Goal: Check status: Check status

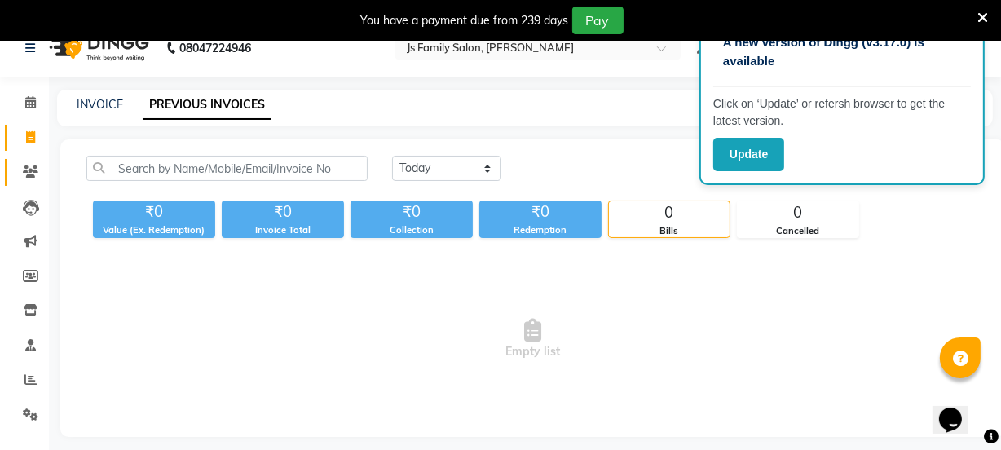
click at [25, 161] on link "Clients" at bounding box center [24, 172] width 39 height 27
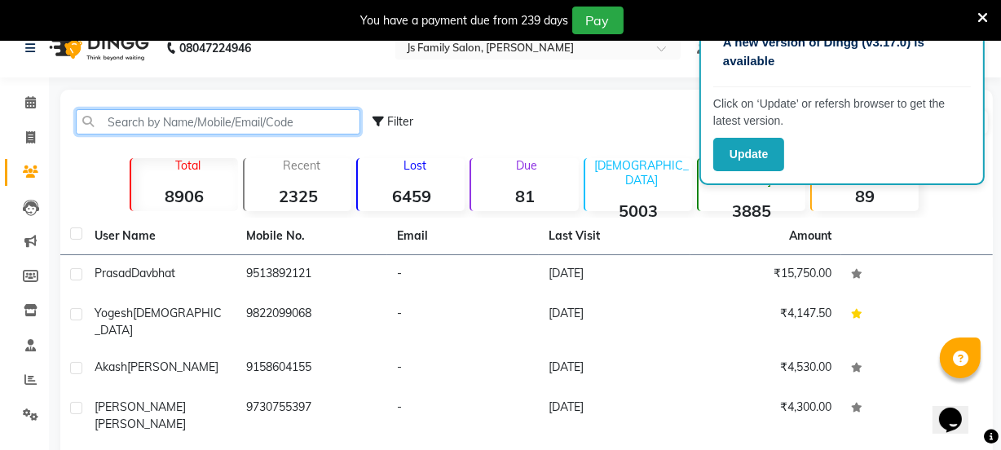
click at [292, 117] on input "text" at bounding box center [218, 121] width 284 height 25
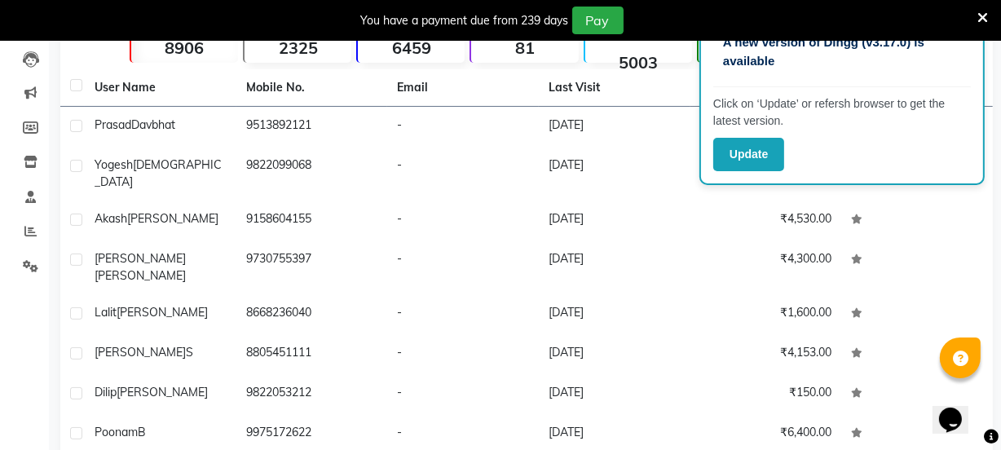
scroll to position [22, 0]
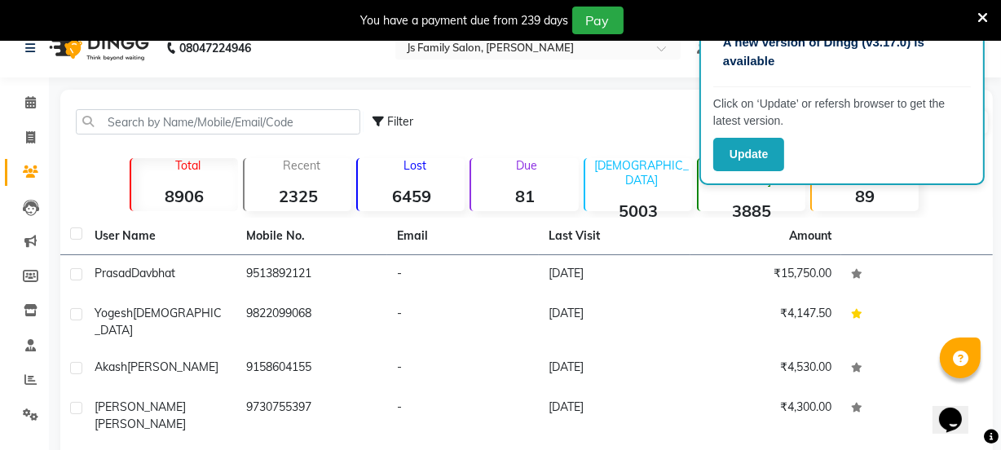
click at [980, 11] on icon at bounding box center [982, 18] width 11 height 15
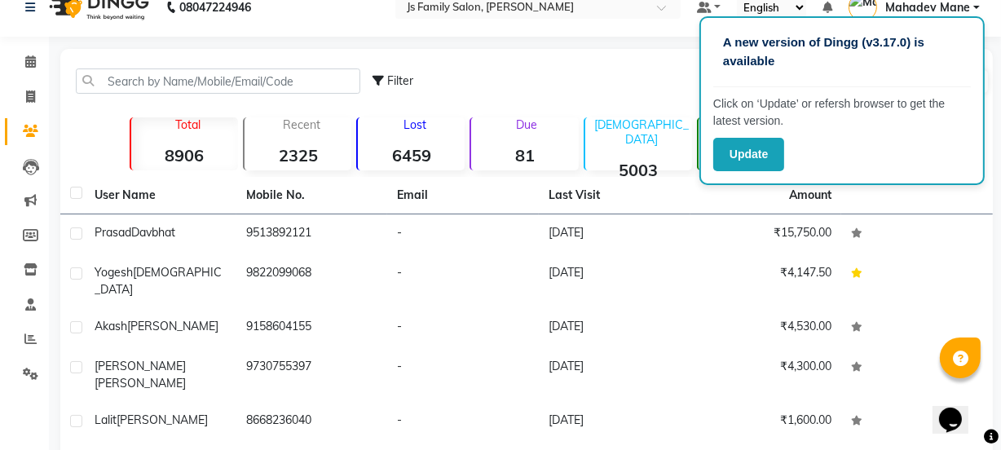
click at [578, 73] on div "Filter Import Add Client" at bounding box center [680, 80] width 617 height 51
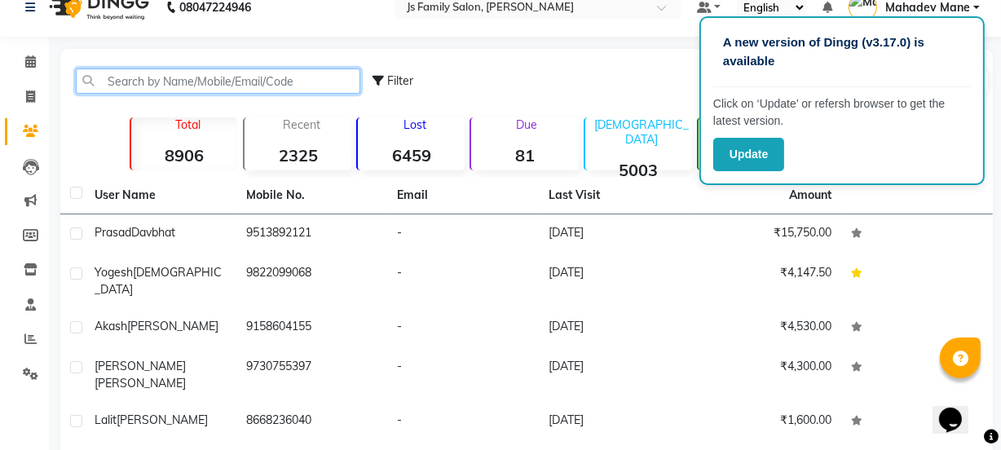
click at [147, 85] on input "text" at bounding box center [218, 80] width 284 height 25
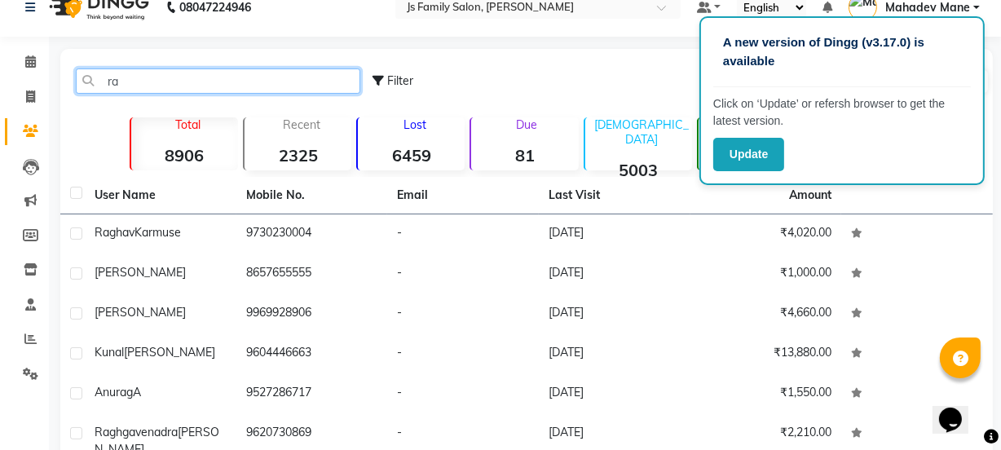
type input "r"
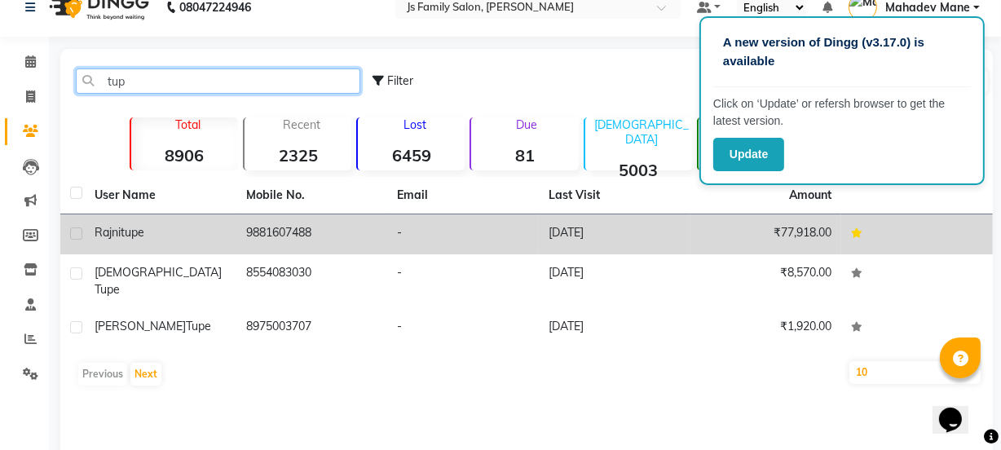
type input "tup"
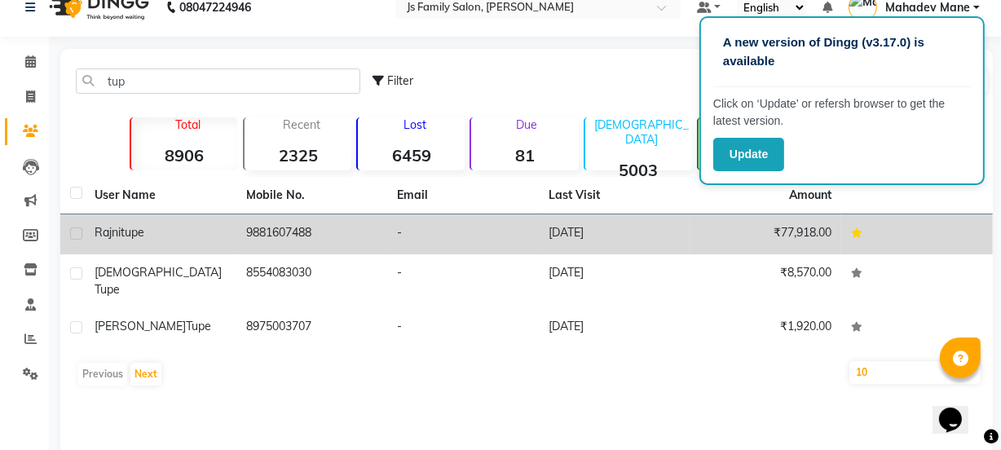
click at [242, 233] on td "9881607488" at bounding box center [312, 234] width 152 height 40
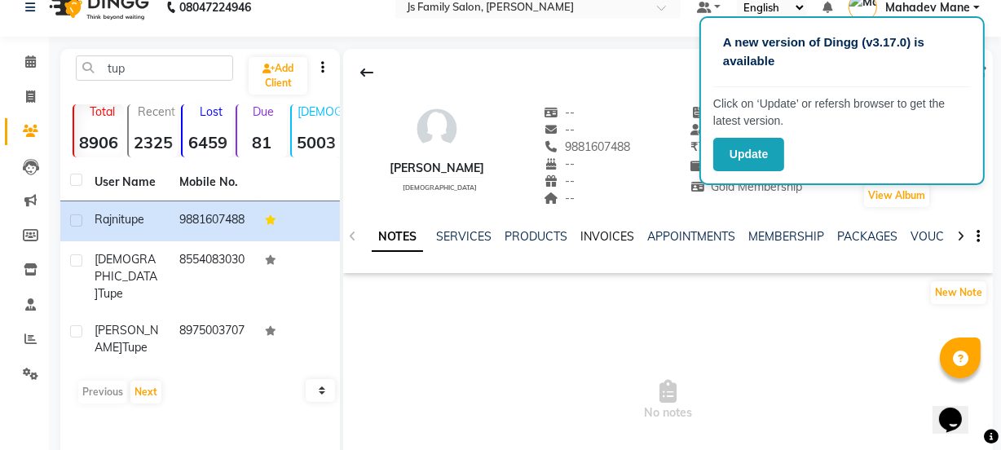
click at [601, 236] on link "INVOICES" at bounding box center [607, 236] width 54 height 15
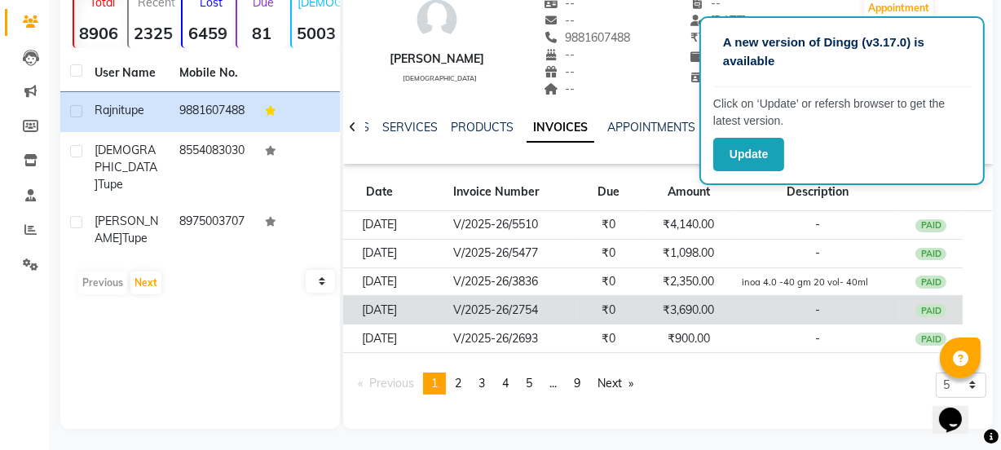
scroll to position [134, 0]
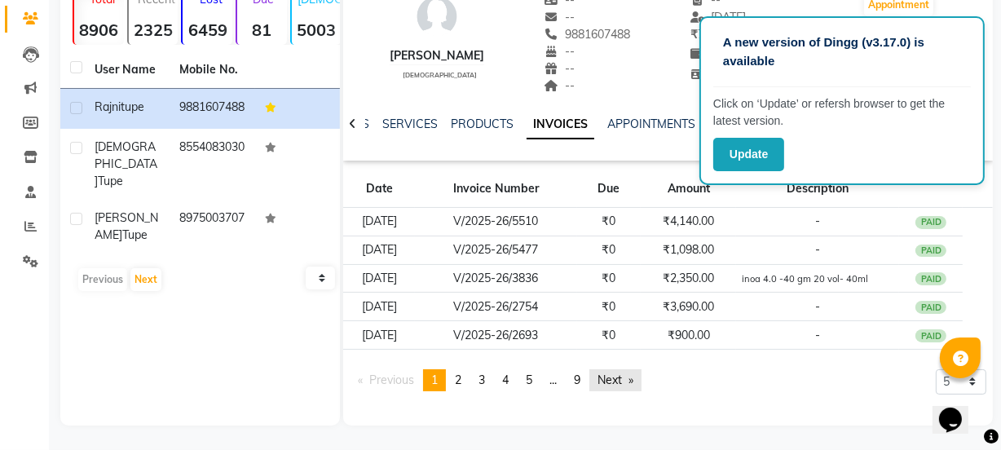
click at [622, 381] on link "Next page" at bounding box center [615, 380] width 52 height 22
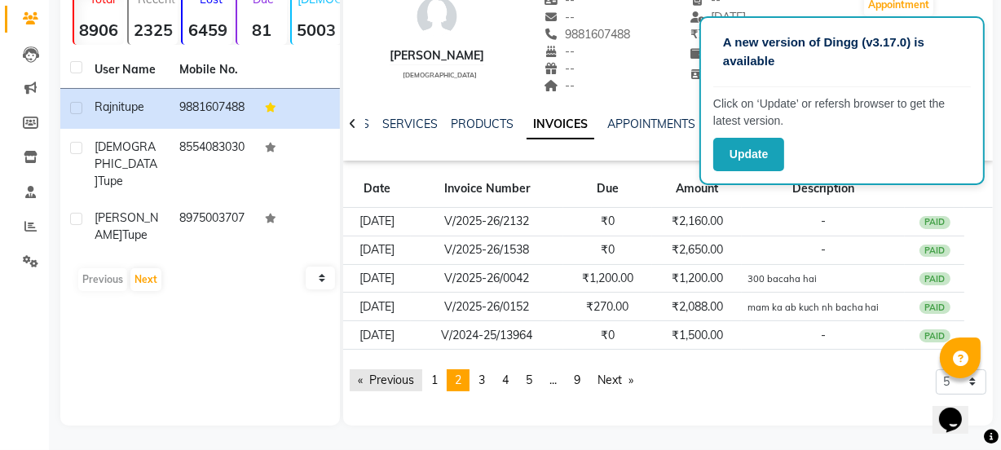
click at [358, 381] on link "Previous page" at bounding box center [386, 380] width 73 height 22
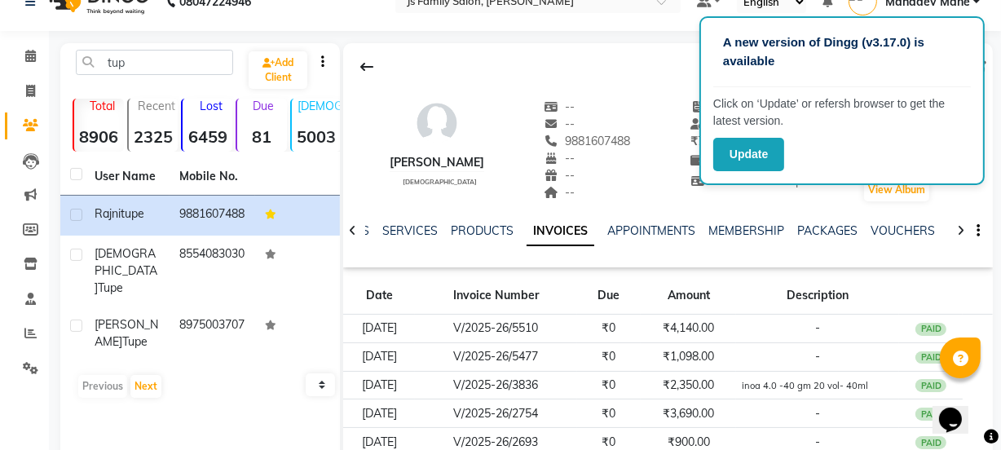
scroll to position [0, 0]
